Goal: Information Seeking & Learning: Learn about a topic

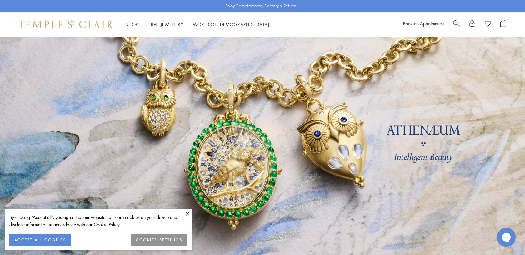
click at [144, 239] on button "COOKIES SETTINGS" at bounding box center [159, 239] width 57 height 11
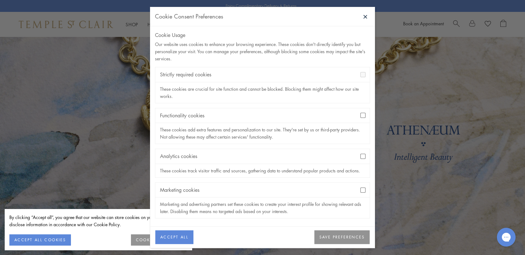
click at [332, 238] on button "SAVE PREFERENCES" at bounding box center [341, 237] width 55 height 14
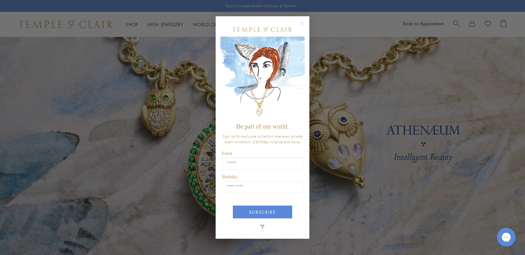
click at [302, 22] on circle "Close dialog" at bounding box center [301, 22] width 7 height 7
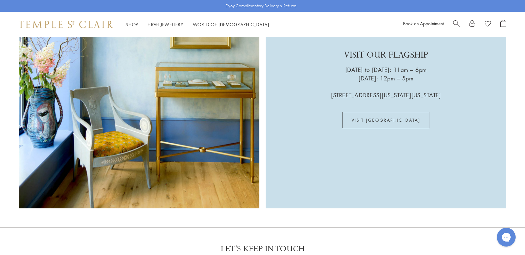
scroll to position [1828, 0]
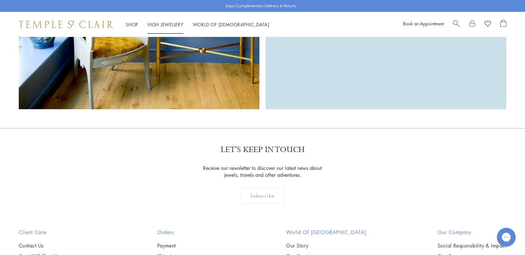
click at [168, 24] on link "High Jewellery High Jewellery" at bounding box center [165, 24] width 36 height 6
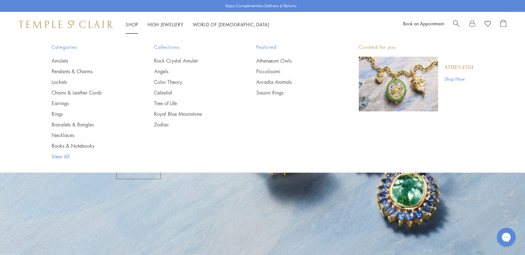
click at [62, 156] on link "View All" at bounding box center [90, 156] width 77 height 7
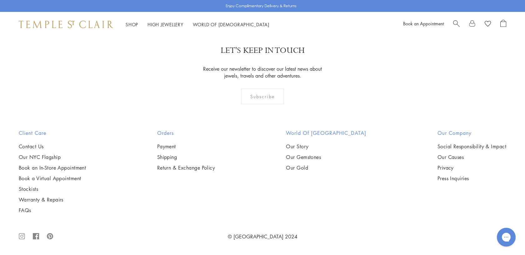
scroll to position [5240, 0]
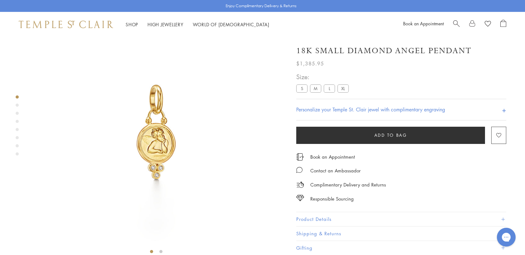
scroll to position [37, 0]
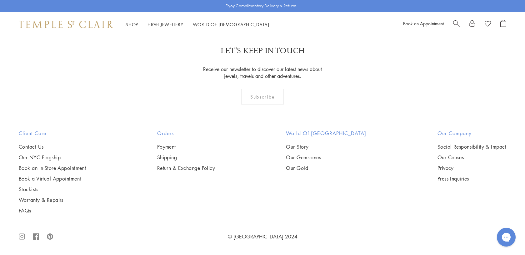
scroll to position [3683, 0]
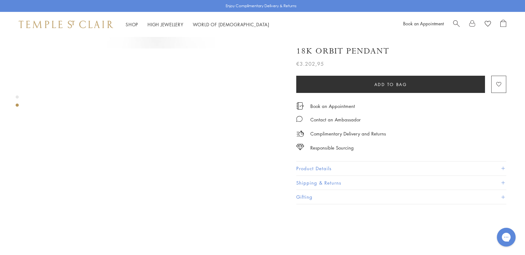
scroll to position [326, 0]
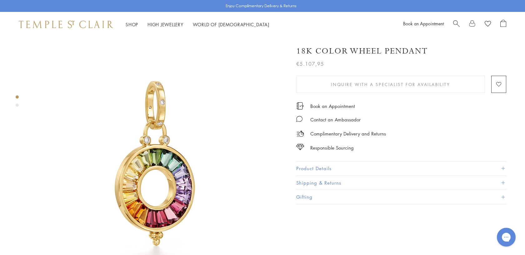
click at [301, 167] on button "Product Details" at bounding box center [401, 168] width 210 height 14
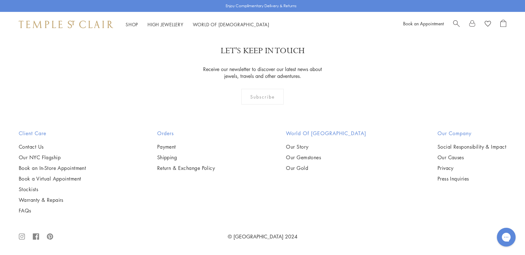
scroll to position [3736, 0]
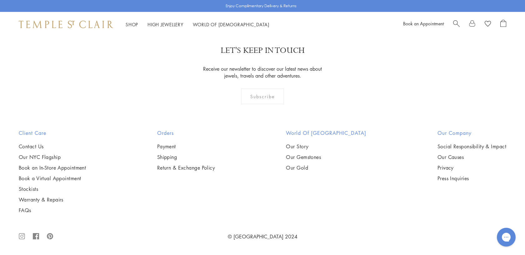
scroll to position [1330, 0]
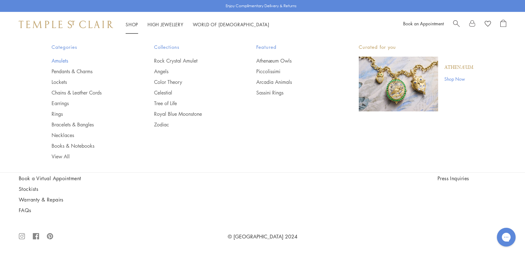
click at [67, 63] on link "Amulets" at bounding box center [90, 60] width 77 height 7
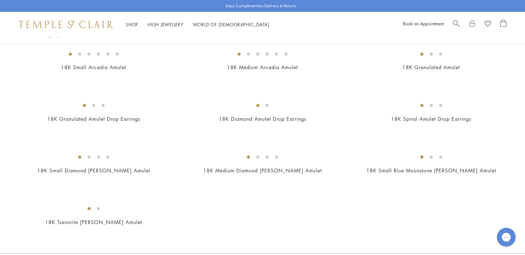
scroll to position [1401, 0]
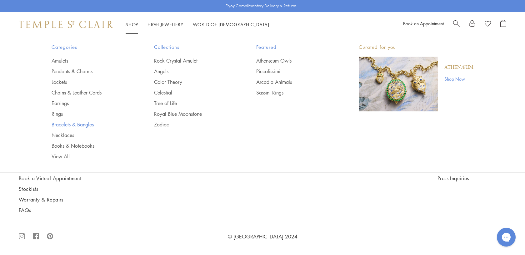
click at [75, 124] on link "Bracelets & Bangles" at bounding box center [90, 124] width 77 height 7
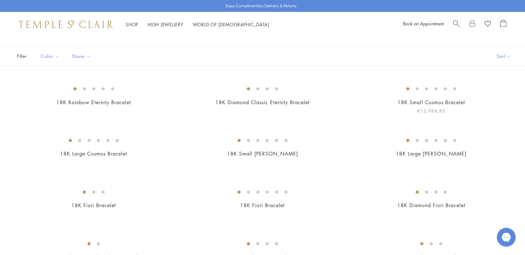
scroll to position [31, 0]
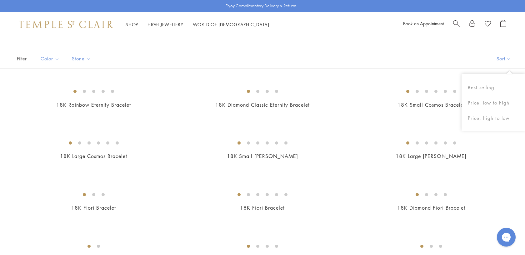
click at [501, 62] on button "Sort" at bounding box center [503, 58] width 42 height 19
click at [490, 102] on button "Price, low to high" at bounding box center [492, 102] width 63 height 15
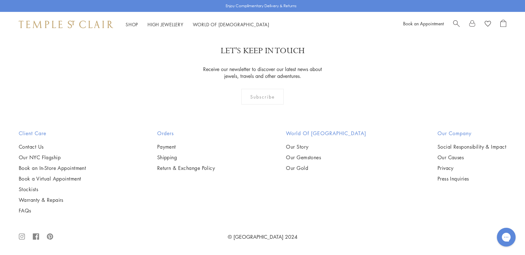
scroll to position [1433, 0]
click at [455, 22] on span "Search" at bounding box center [456, 23] width 7 height 7
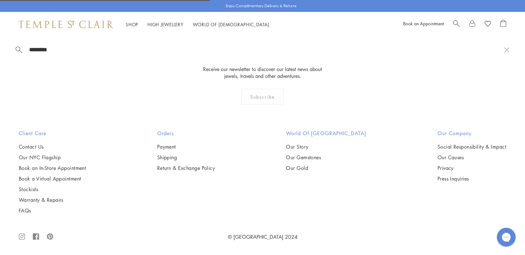
type input "*********"
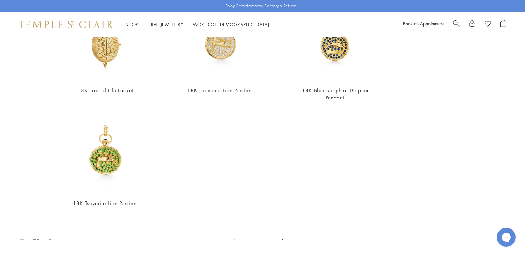
scroll to position [0, 0]
